Goal: Check status: Check status

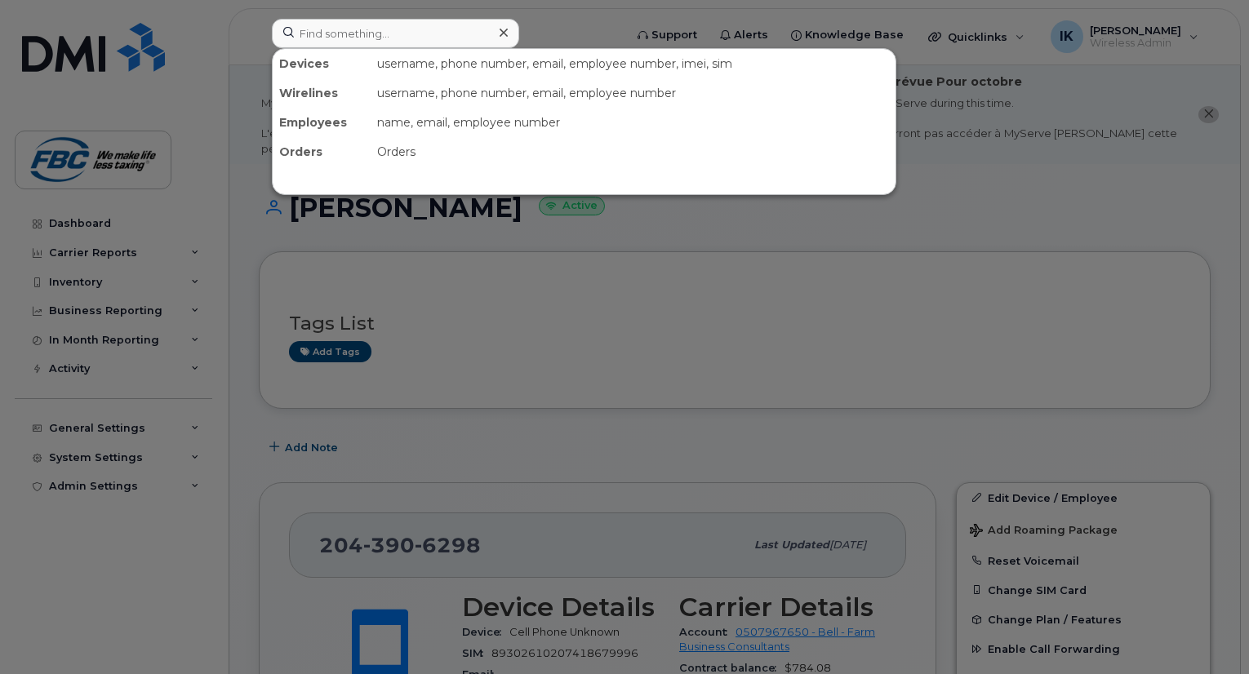
scroll to position [245, 0]
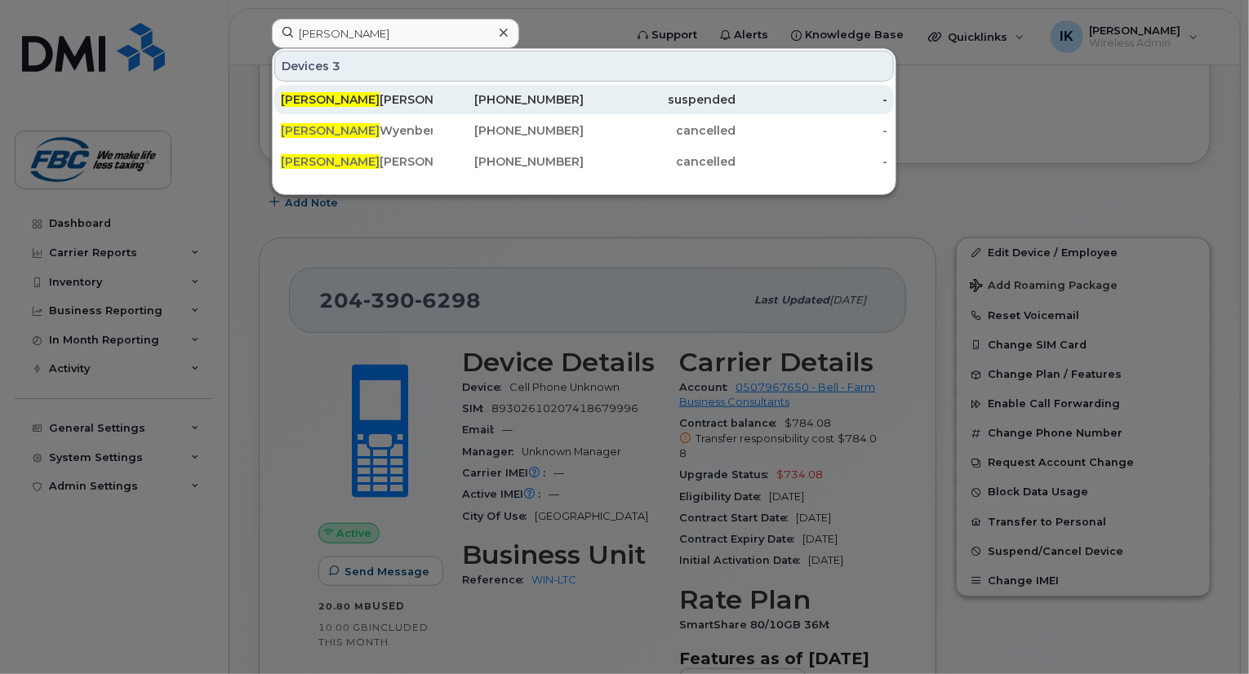
type input "[PERSON_NAME]"
click at [341, 109] on div "[PERSON_NAME]" at bounding box center [357, 99] width 152 height 29
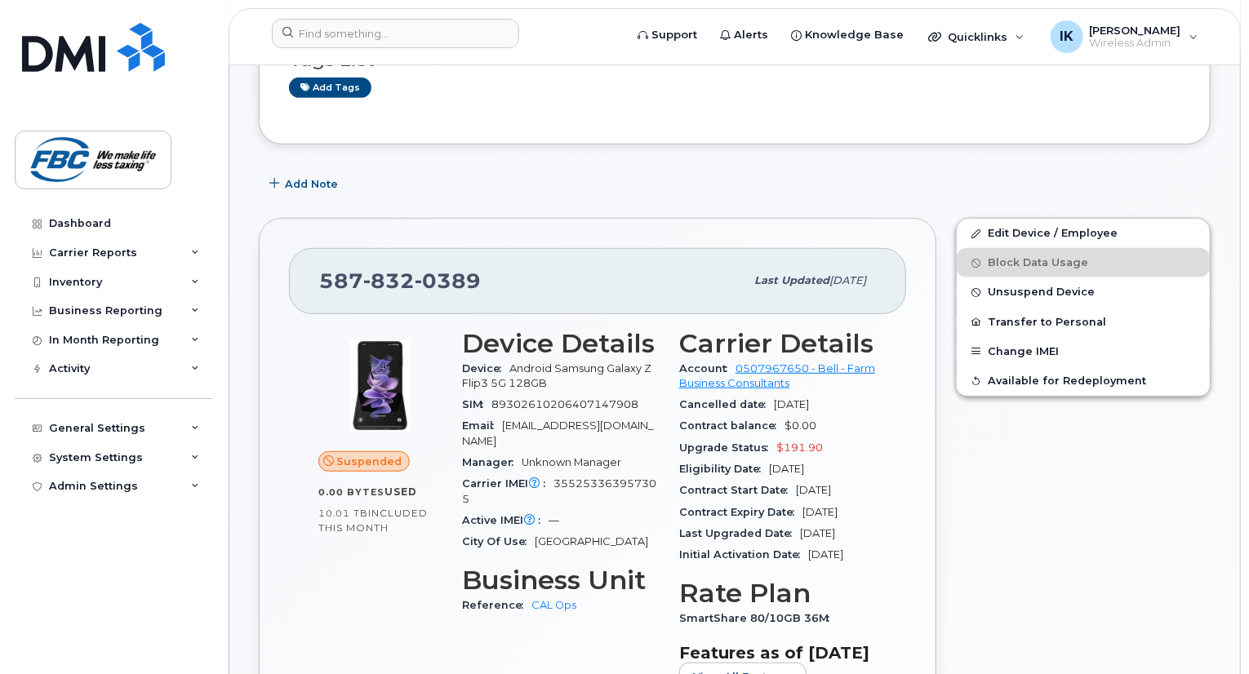
scroll to position [82, 0]
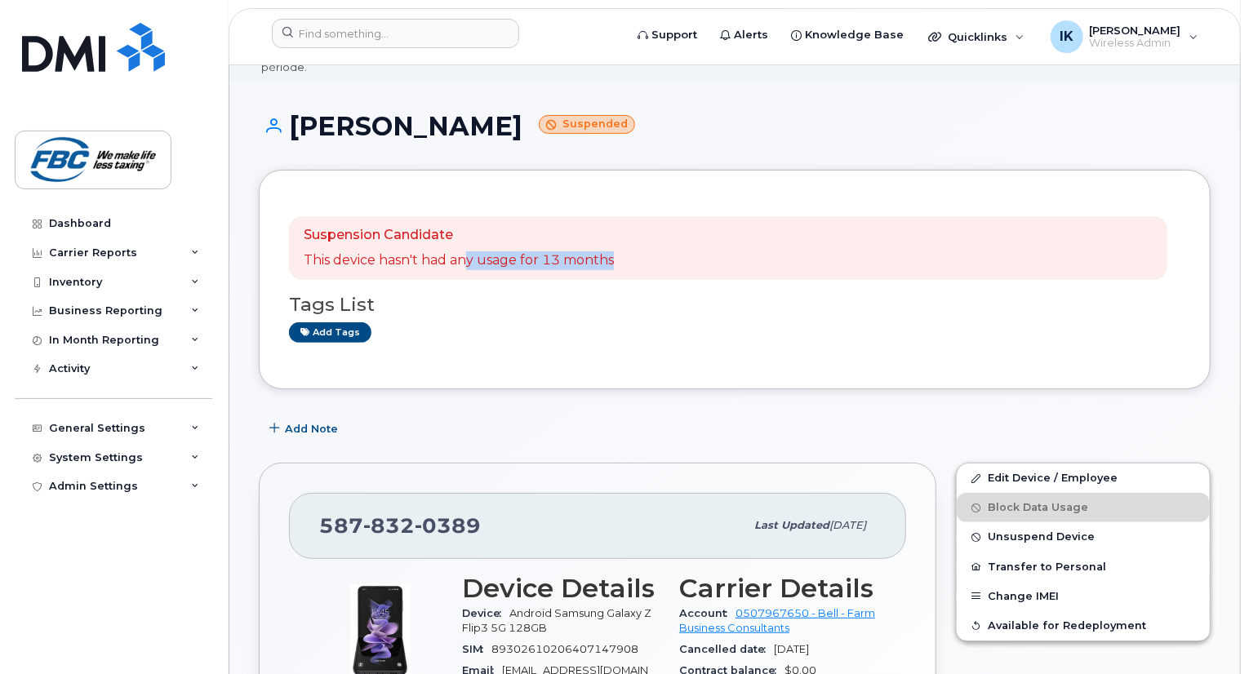
drag, startPoint x: 465, startPoint y: 249, endPoint x: 636, endPoint y: 247, distance: 170.6
click at [636, 247] on div "Suspension Candidate This device hasn't had any usage for 13 months" at bounding box center [728, 248] width 878 height 64
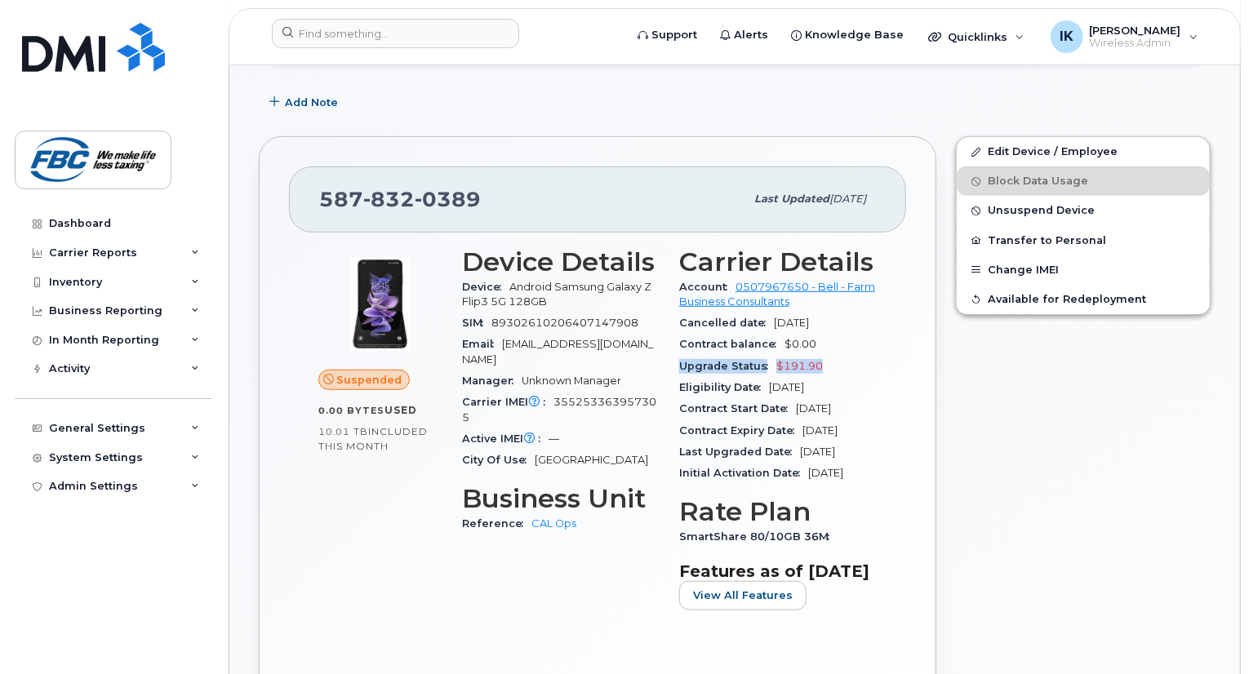
drag, startPoint x: 682, startPoint y: 350, endPoint x: 834, endPoint y: 353, distance: 152.7
click at [834, 356] on div "Upgrade Status $191.90" at bounding box center [778, 366] width 198 height 21
click at [771, 424] on span "Contract Expiry Date" at bounding box center [740, 430] width 123 height 12
drag, startPoint x: 681, startPoint y: 370, endPoint x: 826, endPoint y: 478, distance: 181.4
click at [826, 478] on section "Carrier Details Account 0507967650 - Bell - Farm Business Consultants Cancelled…" at bounding box center [778, 366] width 198 height 238
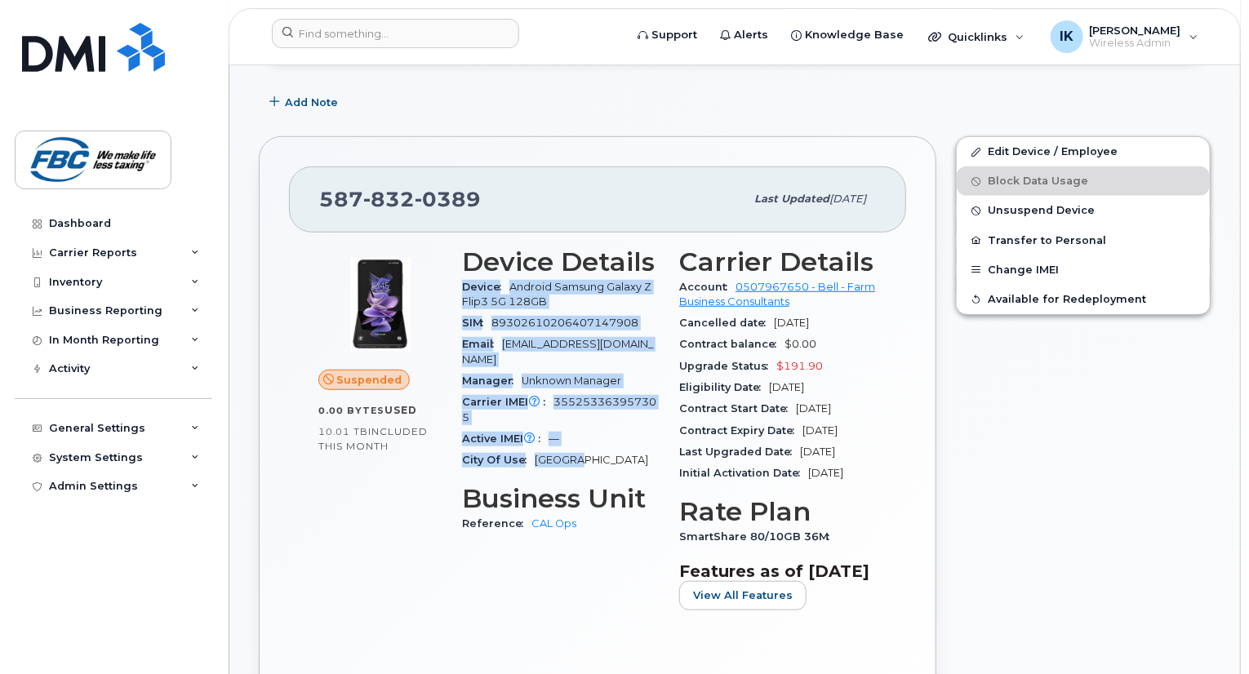
drag, startPoint x: 463, startPoint y: 268, endPoint x: 587, endPoint y: 434, distance: 207.6
click at [587, 434] on section "Device Details Device Android Samsung Galaxy Z Flip3 5G 128GB SIM 8930261020640…" at bounding box center [561, 359] width 198 height 224
drag, startPoint x: 682, startPoint y: 265, endPoint x: 738, endPoint y: 477, distance: 218.6
click at [738, 477] on section "Carrier Details Account 0507967650 - Bell - Farm Business Consultants Cancelled…" at bounding box center [778, 366] width 198 height 238
drag, startPoint x: 464, startPoint y: 269, endPoint x: 589, endPoint y: 434, distance: 207.5
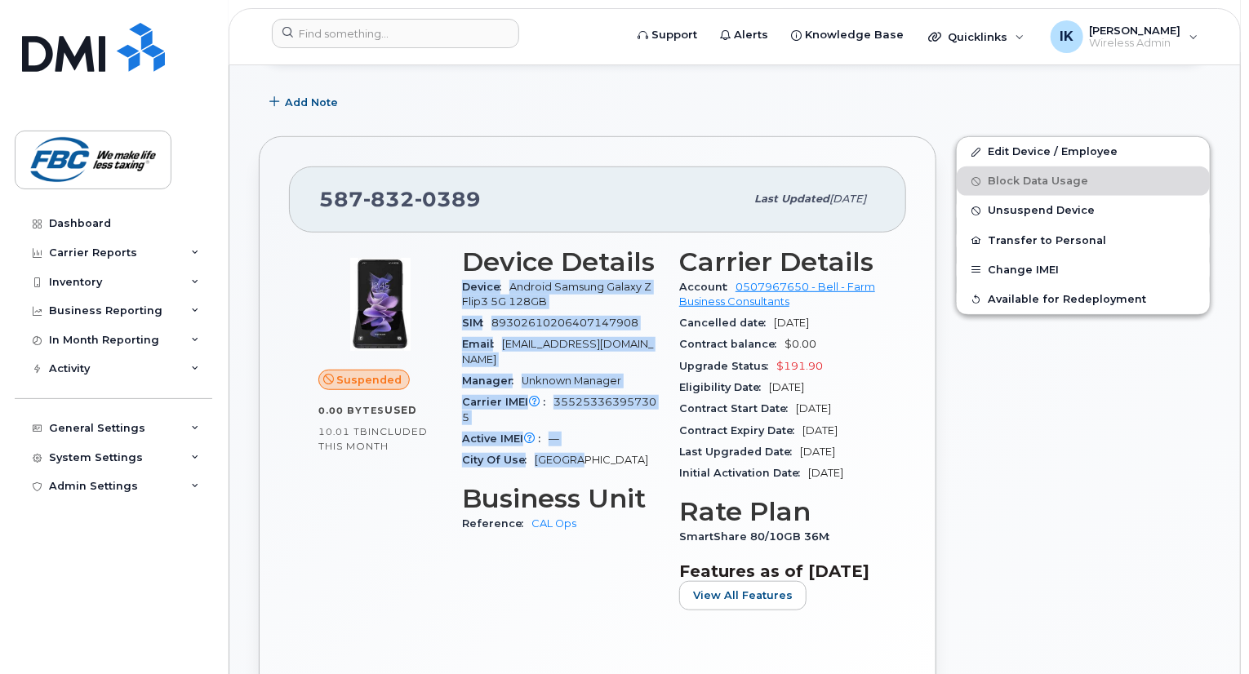
click at [589, 434] on section "Device Details Device Android Samsung Galaxy Z Flip3 5G 128GB SIM 8930261020640…" at bounding box center [561, 359] width 198 height 224
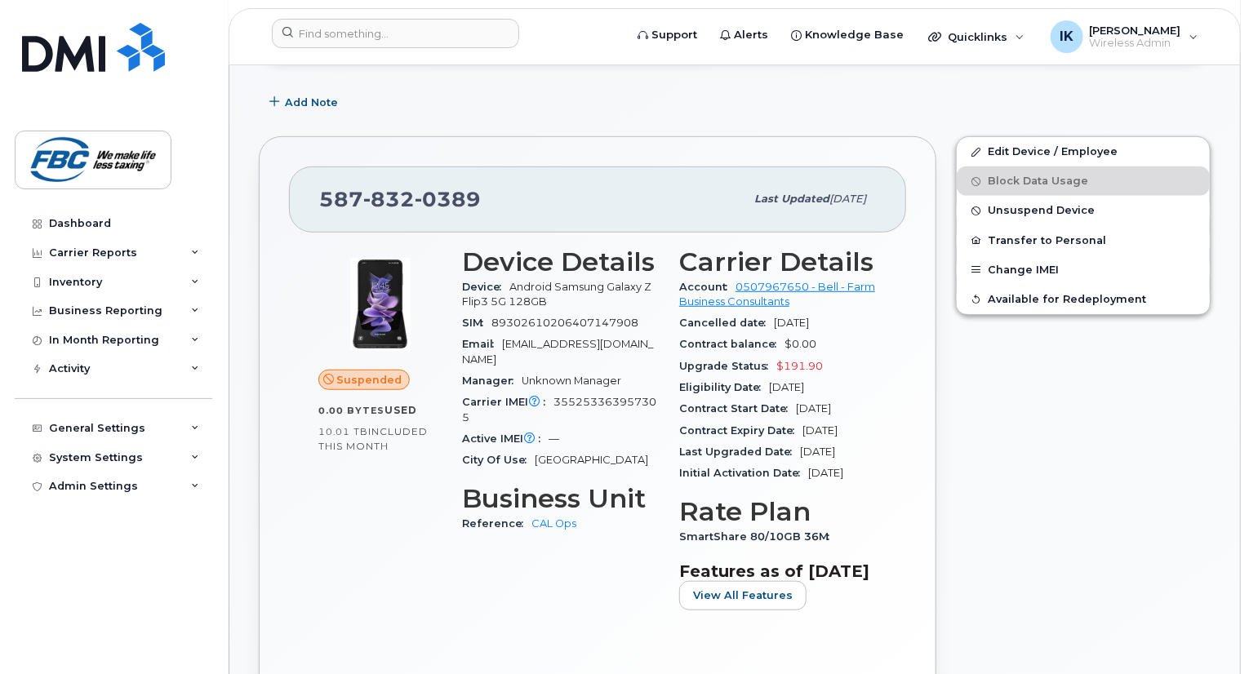
click at [513, 533] on div "Device Details Device Android Samsung Galaxy Z Flip3 5G 128GB SIM 8930261020640…" at bounding box center [560, 436] width 217 height 396
click at [468, 46] on input at bounding box center [395, 33] width 247 height 29
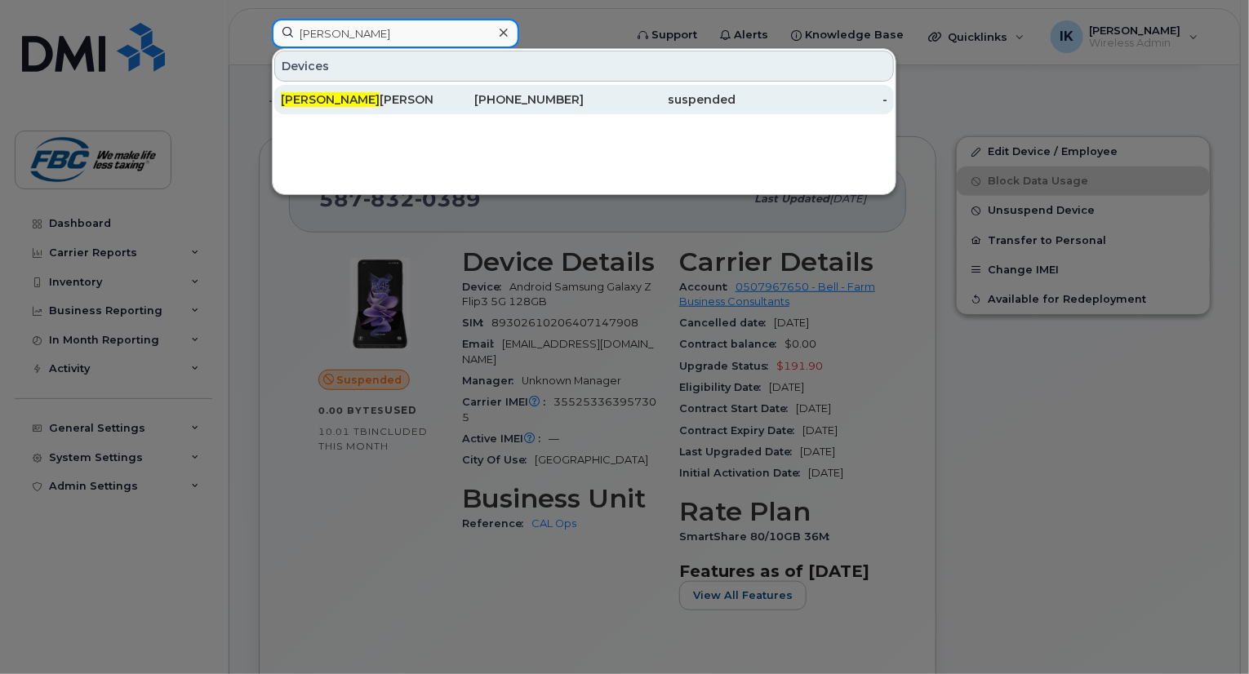
type input "William"
click at [360, 107] on div "William Archibald" at bounding box center [357, 99] width 152 height 29
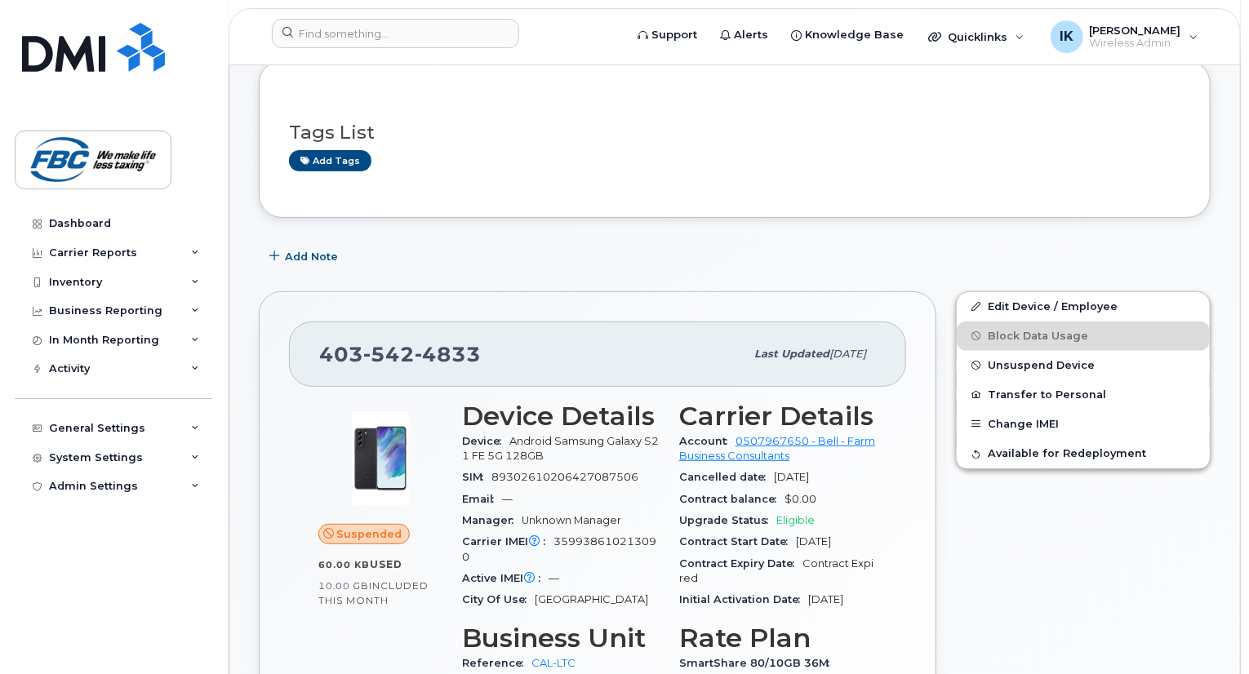
scroll to position [245, 0]
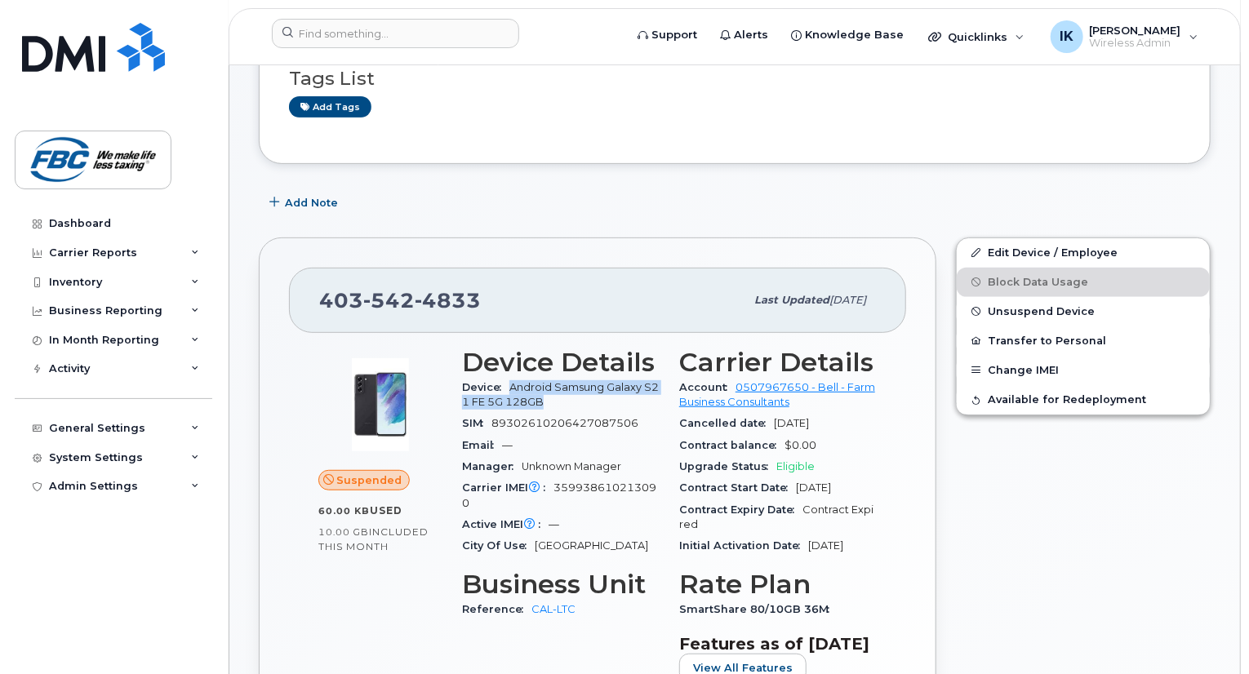
drag, startPoint x: 509, startPoint y: 370, endPoint x: 555, endPoint y: 384, distance: 47.8
click at [555, 384] on div "Device Android Samsung Galaxy S21 FE 5G 128GB" at bounding box center [561, 395] width 198 height 37
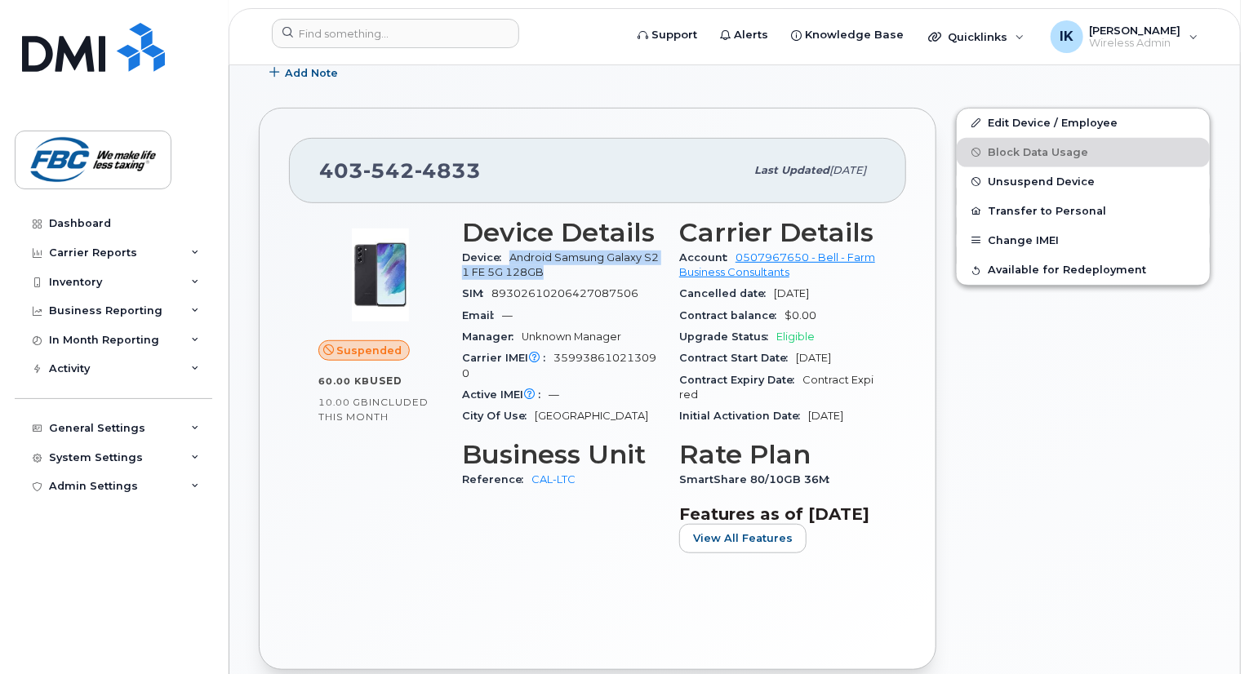
scroll to position [408, 0]
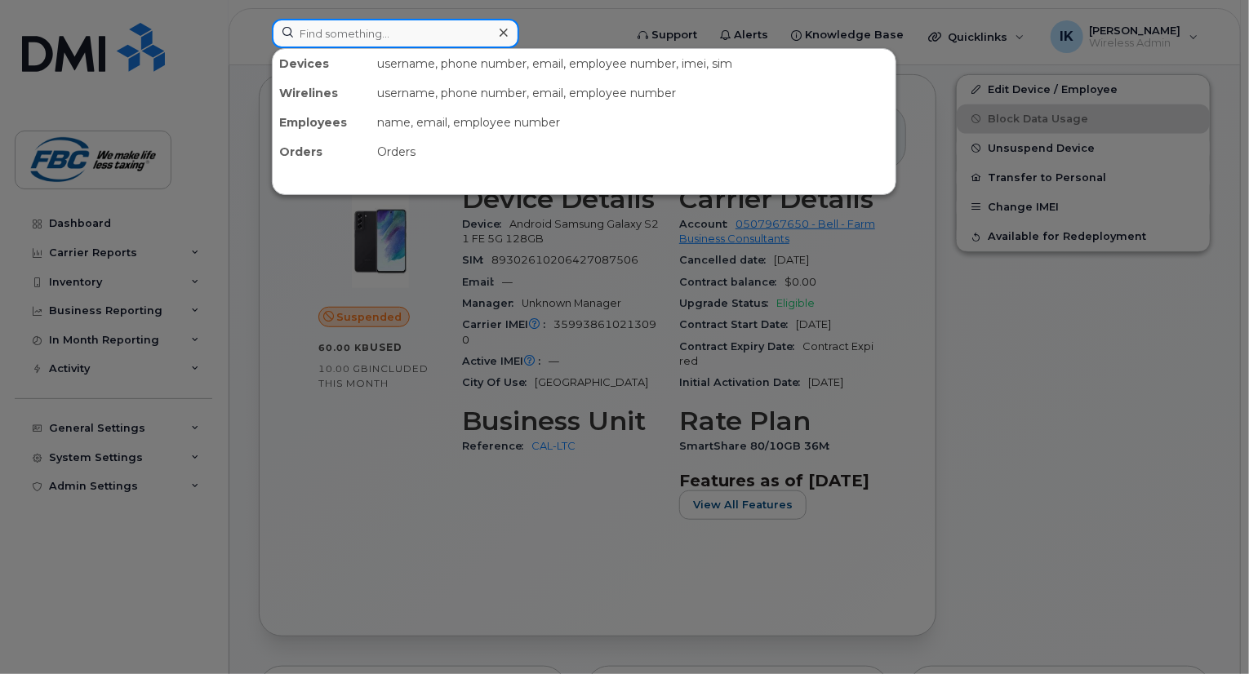
click at [498, 35] on div at bounding box center [395, 33] width 247 height 29
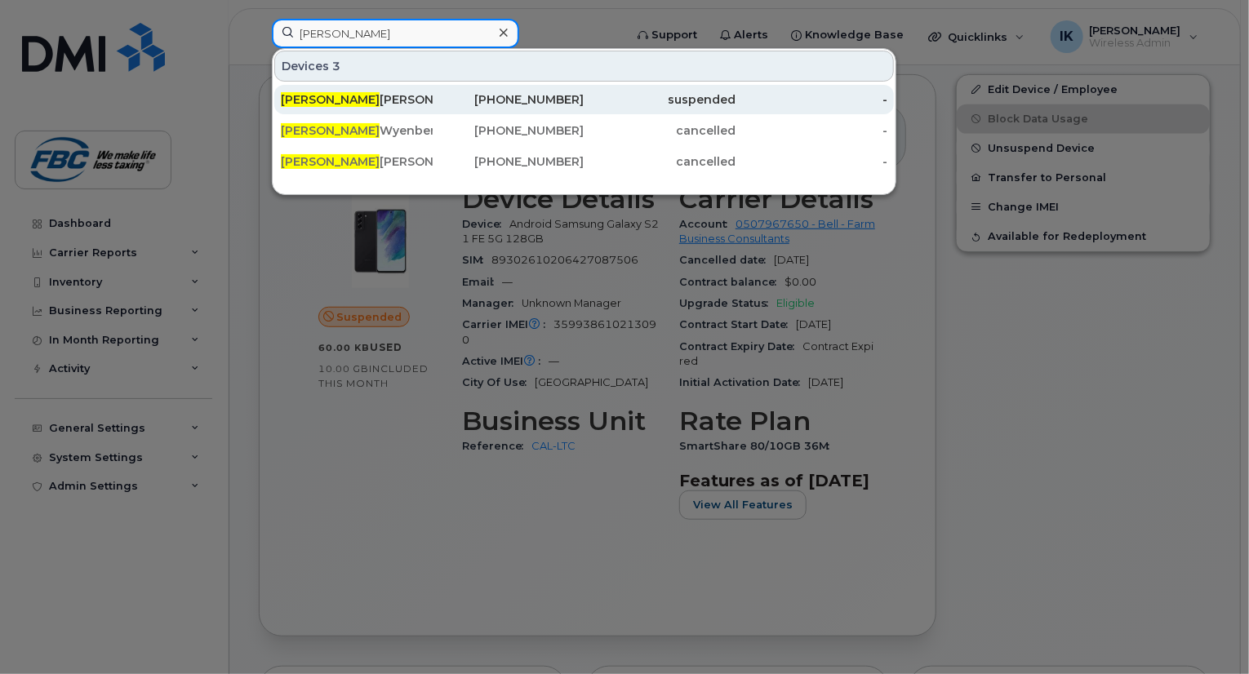
type input "[PERSON_NAME]"
click at [406, 104] on div "[PERSON_NAME]" at bounding box center [357, 99] width 152 height 16
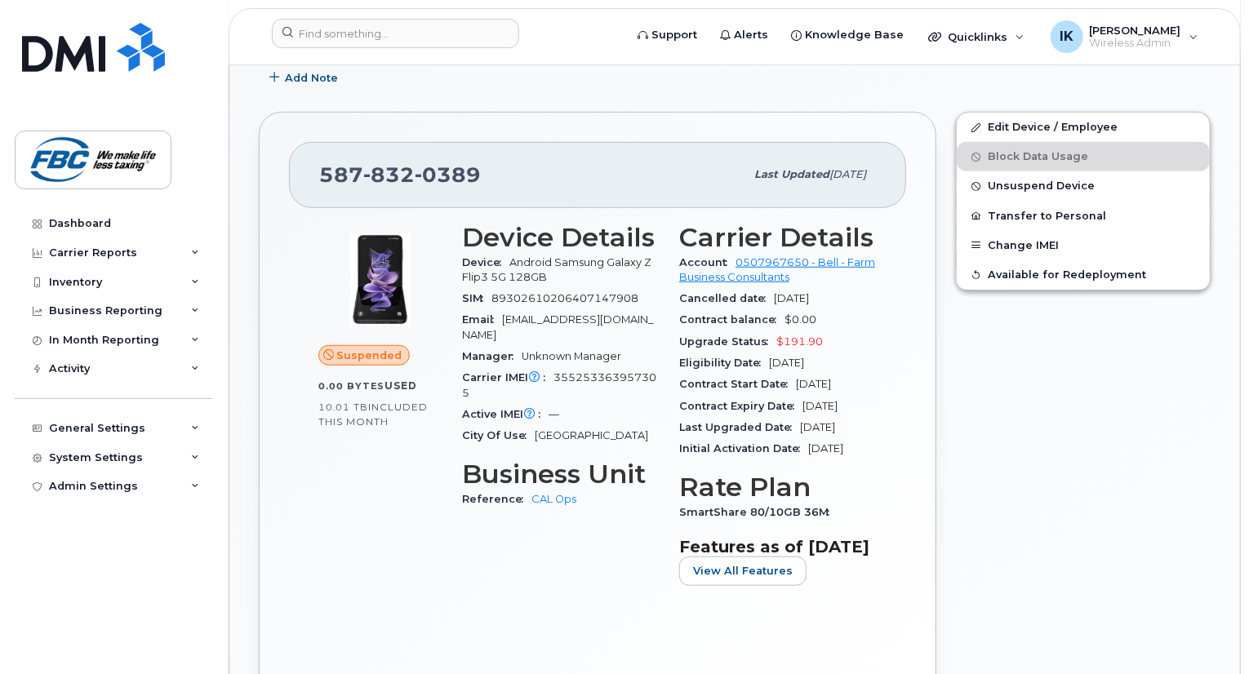
scroll to position [490, 0]
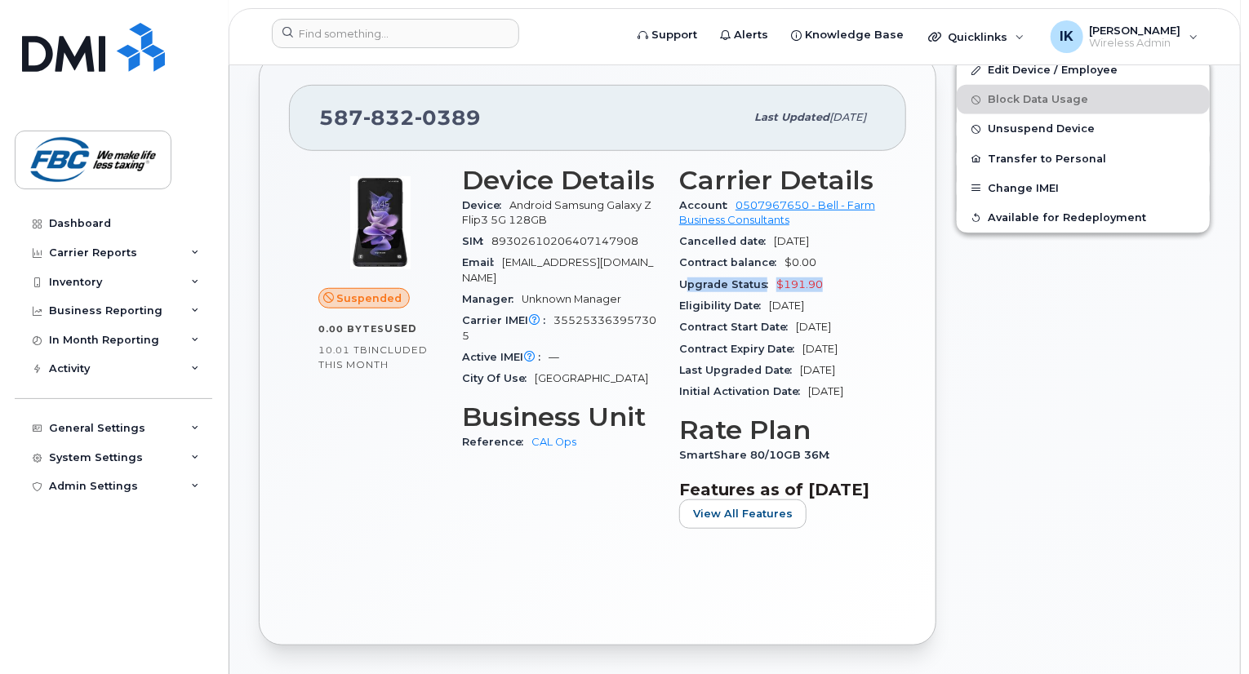
drag, startPoint x: 683, startPoint y: 263, endPoint x: 833, endPoint y: 265, distance: 149.4
click at [833, 274] on div "Upgrade Status $191.90" at bounding box center [778, 284] width 198 height 21
